Goal: Transaction & Acquisition: Purchase product/service

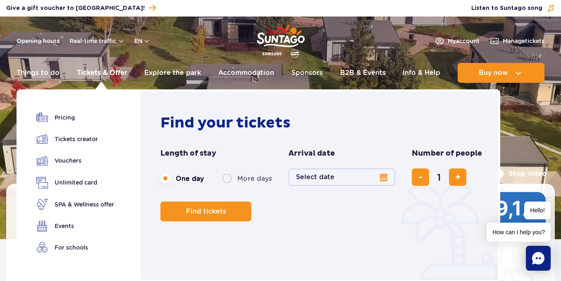
click at [104, 71] on link "Tickets & Offer" at bounding box center [102, 73] width 50 height 20
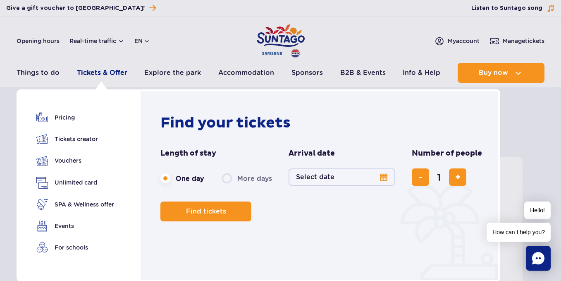
click at [107, 70] on link "Tickets & Offer" at bounding box center [102, 73] width 50 height 20
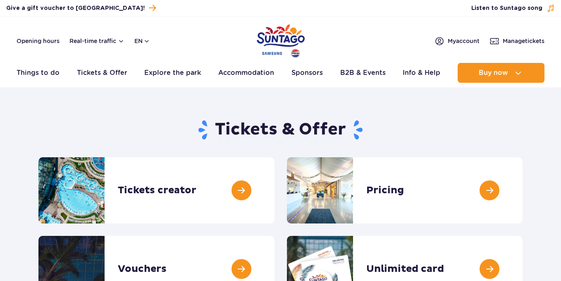
click at [107, 70] on link "Tickets & Offer" at bounding box center [102, 73] width 50 height 20
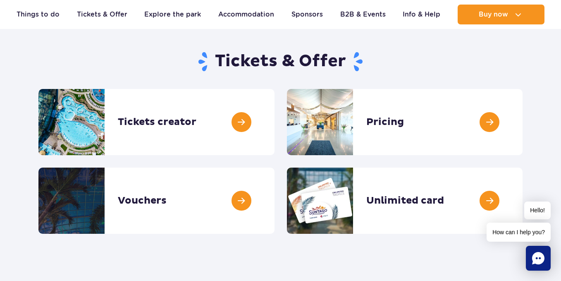
scroll to position [69, 0]
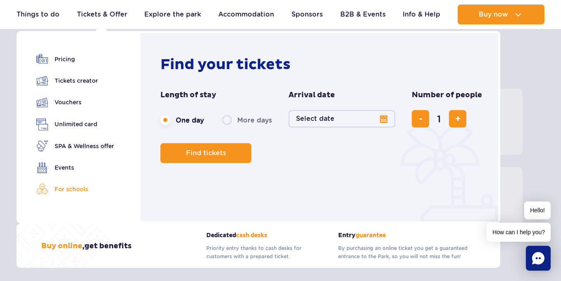
click at [78, 187] on link "For schools" at bounding box center [75, 189] width 78 height 12
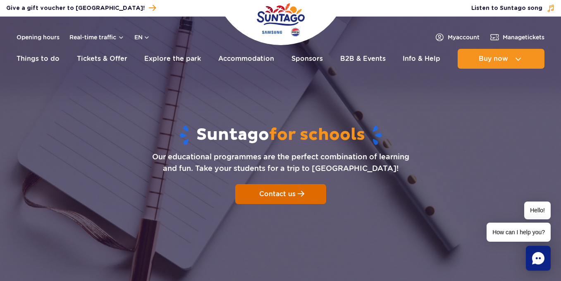
click at [282, 195] on span "Contact us" at bounding box center [277, 194] width 36 height 8
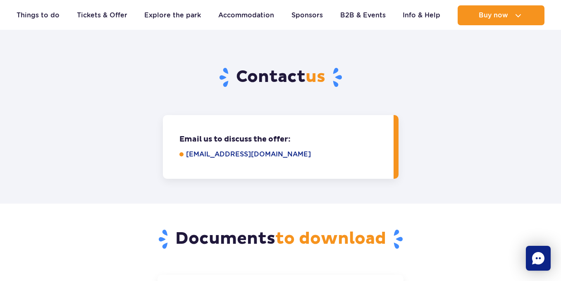
scroll to position [1050, 0]
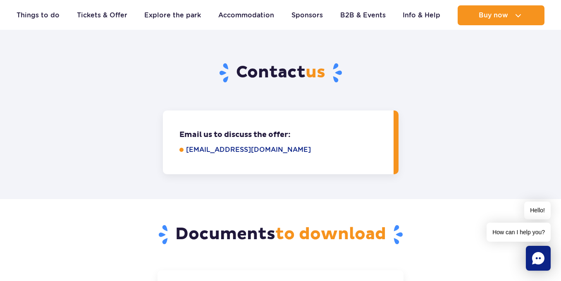
click at [267, 145] on link "grupy@parkofpoland.com" at bounding box center [284, 150] width 196 height 10
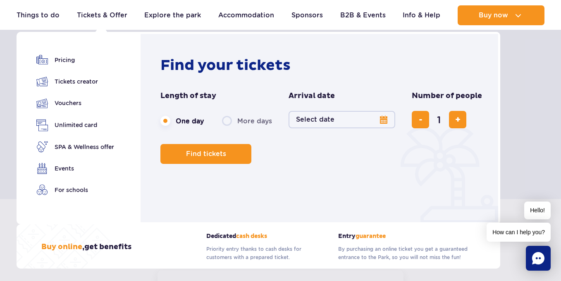
click at [381, 119] on button "Select date" at bounding box center [341, 119] width 107 height 17
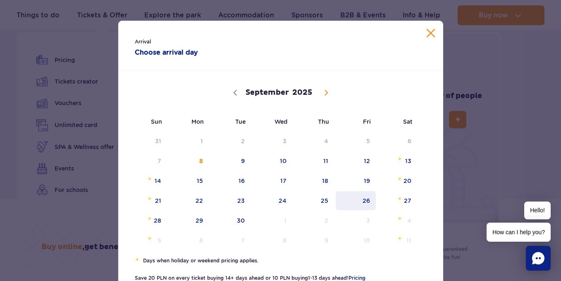
click at [367, 200] on span "26" at bounding box center [356, 200] width 42 height 19
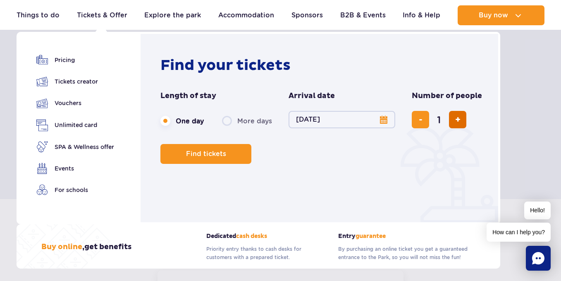
click at [462, 118] on button "add ticket" at bounding box center [457, 119] width 17 height 17
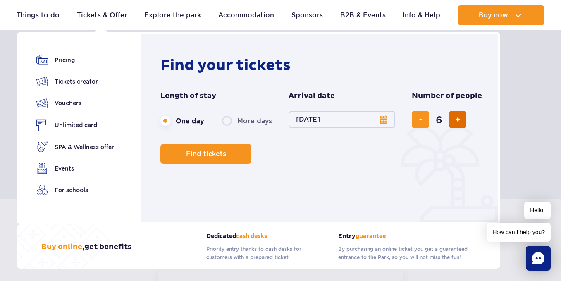
click at [462, 118] on button "add ticket" at bounding box center [457, 119] width 17 height 17
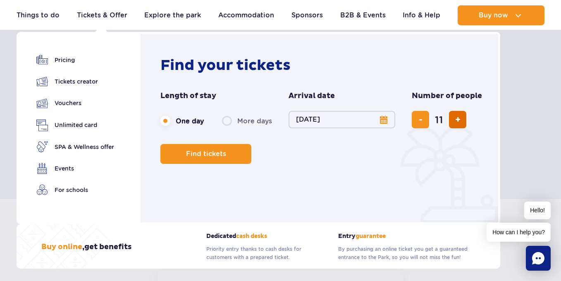
click at [462, 118] on button "add ticket" at bounding box center [457, 119] width 17 height 17
type input "14"
click at [462, 118] on div "14" at bounding box center [447, 119] width 70 height 17
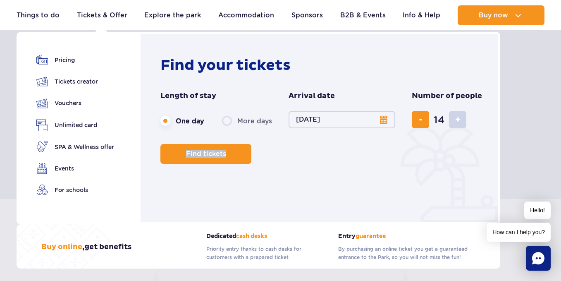
click at [462, 118] on div "14" at bounding box center [447, 119] width 70 height 17
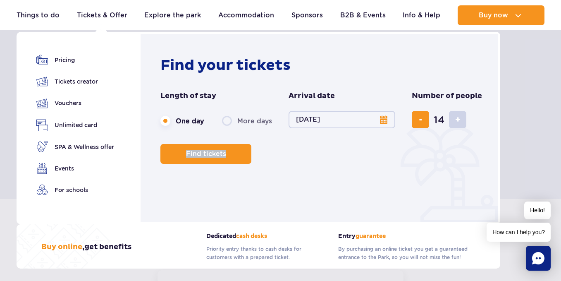
click at [462, 118] on div "14" at bounding box center [447, 119] width 70 height 17
click at [458, 119] on div "14" at bounding box center [447, 119] width 70 height 17
click at [211, 155] on span "Find tickets" at bounding box center [203, 153] width 40 height 7
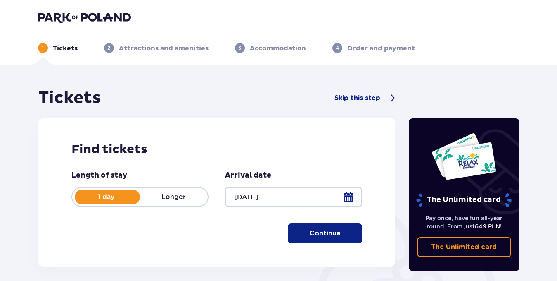
click at [317, 234] on p "Continue" at bounding box center [325, 233] width 31 height 9
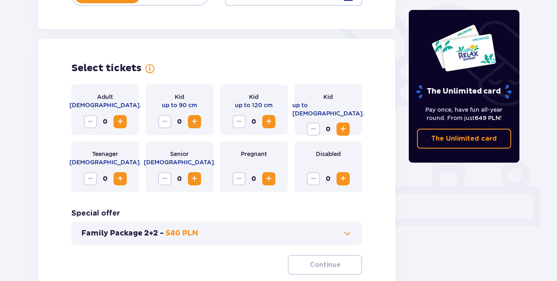
scroll to position [230, 0]
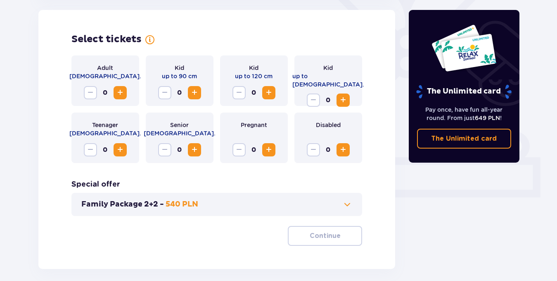
click at [121, 93] on span "Increase" at bounding box center [120, 93] width 10 height 10
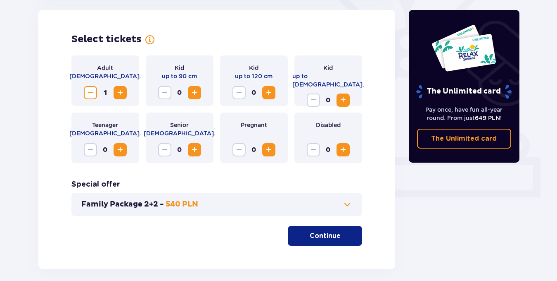
click at [123, 148] on span "Increase" at bounding box center [120, 150] width 10 height 10
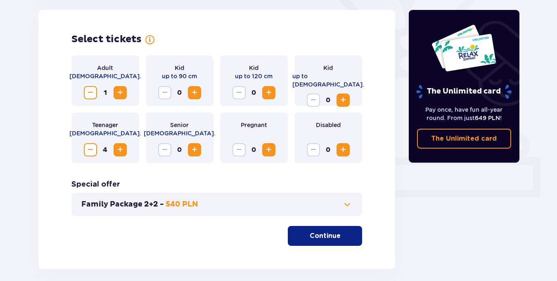
click at [123, 148] on span "Increase" at bounding box center [120, 150] width 10 height 10
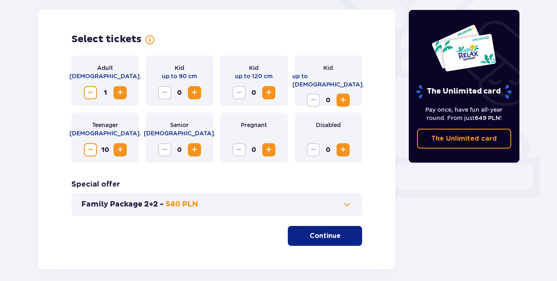
click at [123, 148] on span "Increase" at bounding box center [120, 150] width 10 height 10
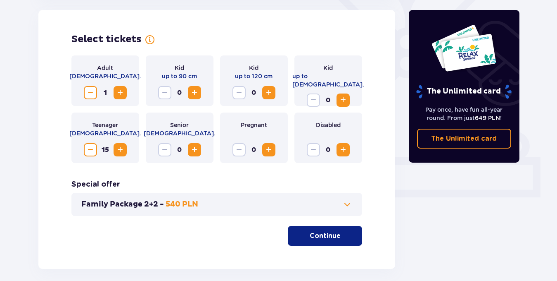
click at [123, 148] on span "Increase" at bounding box center [120, 150] width 10 height 10
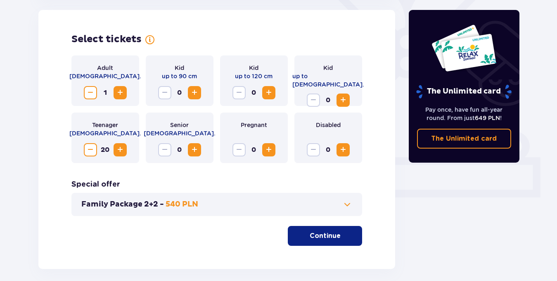
click at [123, 148] on span "Increase" at bounding box center [120, 150] width 10 height 10
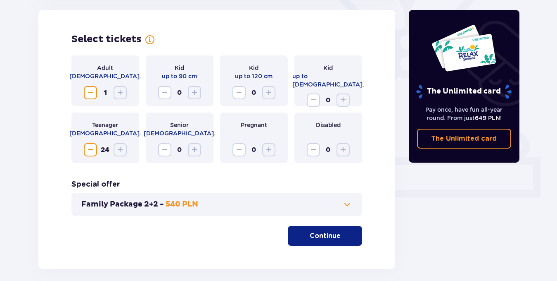
click at [321, 235] on p "Continue" at bounding box center [325, 235] width 31 height 9
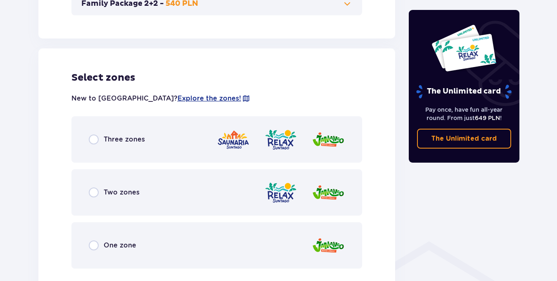
scroll to position [459, 0]
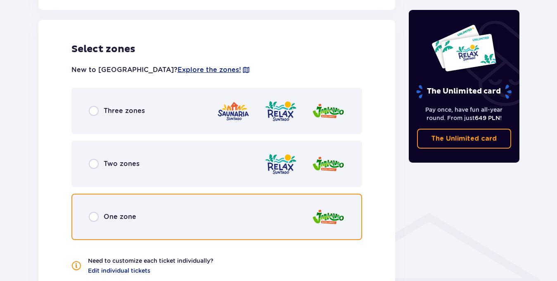
click at [93, 217] on input "radio" at bounding box center [94, 217] width 10 height 10
radio input "true"
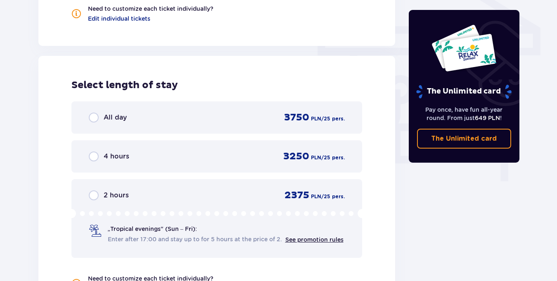
scroll to position [746, 0]
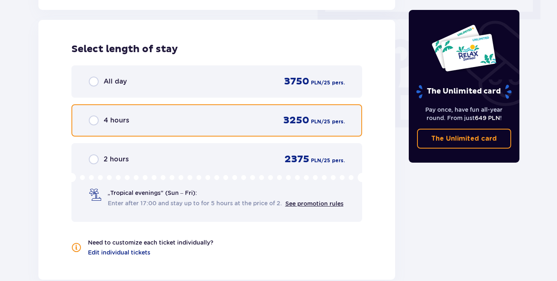
click at [95, 119] on input "radio" at bounding box center [94, 120] width 10 height 10
radio input "true"
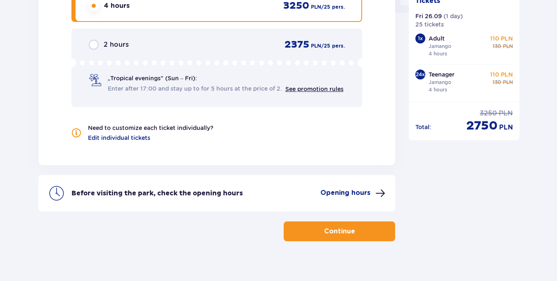
scroll to position [871, 0]
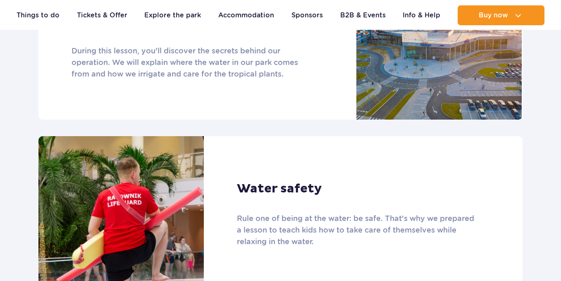
scroll to position [841, 0]
